Goal: Information Seeking & Learning: Learn about a topic

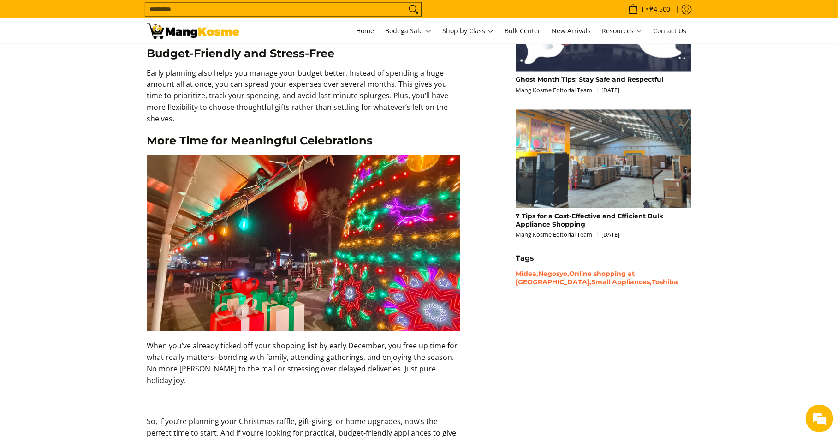
scroll to position [822, 0]
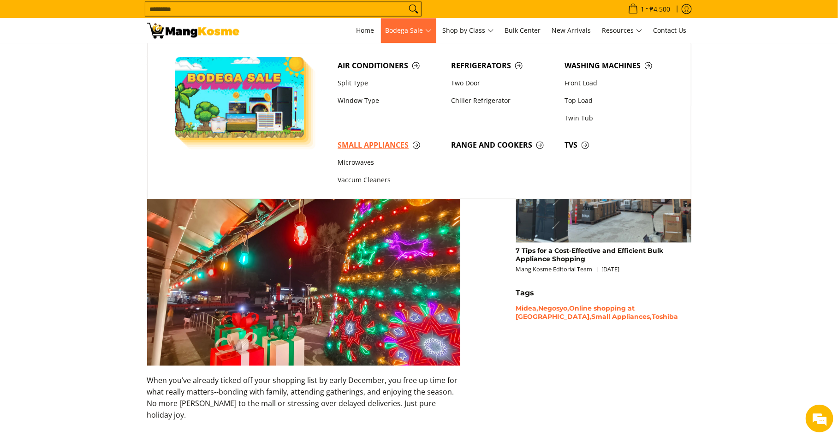
click at [366, 145] on span "Small Appliances" at bounding box center [390, 146] width 104 height 12
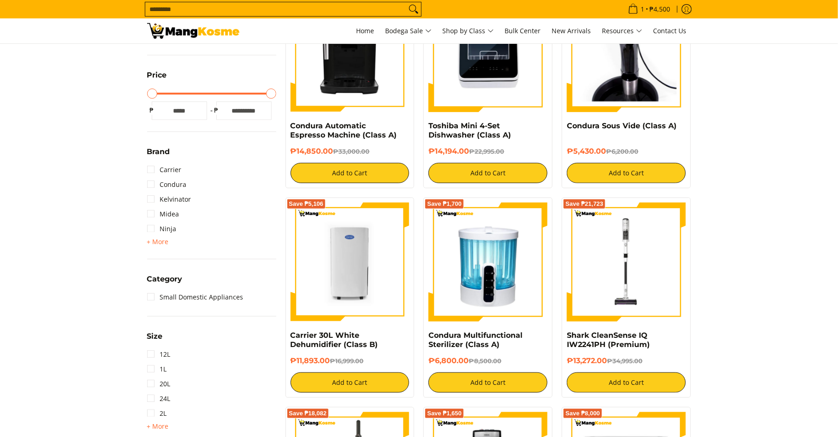
scroll to position [224, 0]
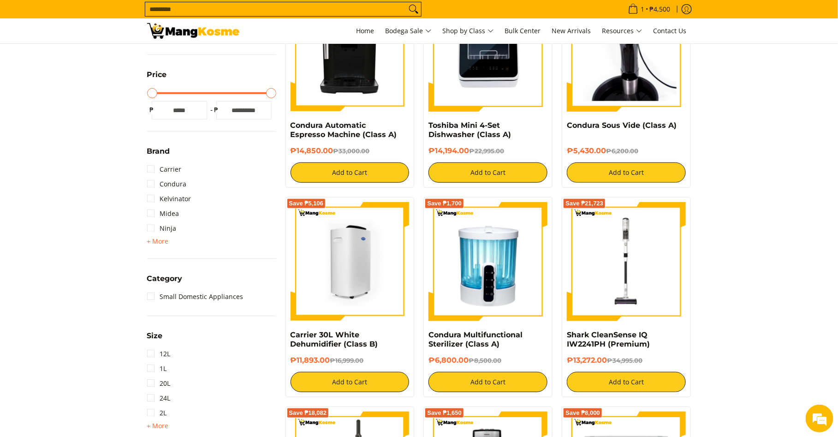
click at [375, 280] on img at bounding box center [350, 261] width 119 height 119
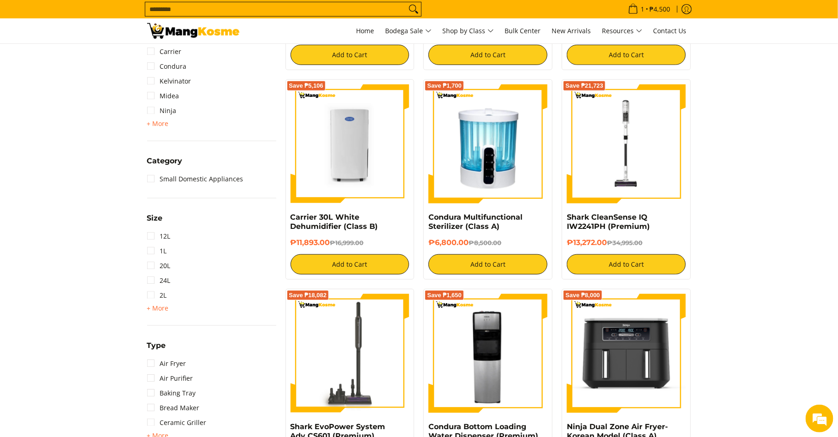
scroll to position [317, 0]
